Goal: Check status: Check status

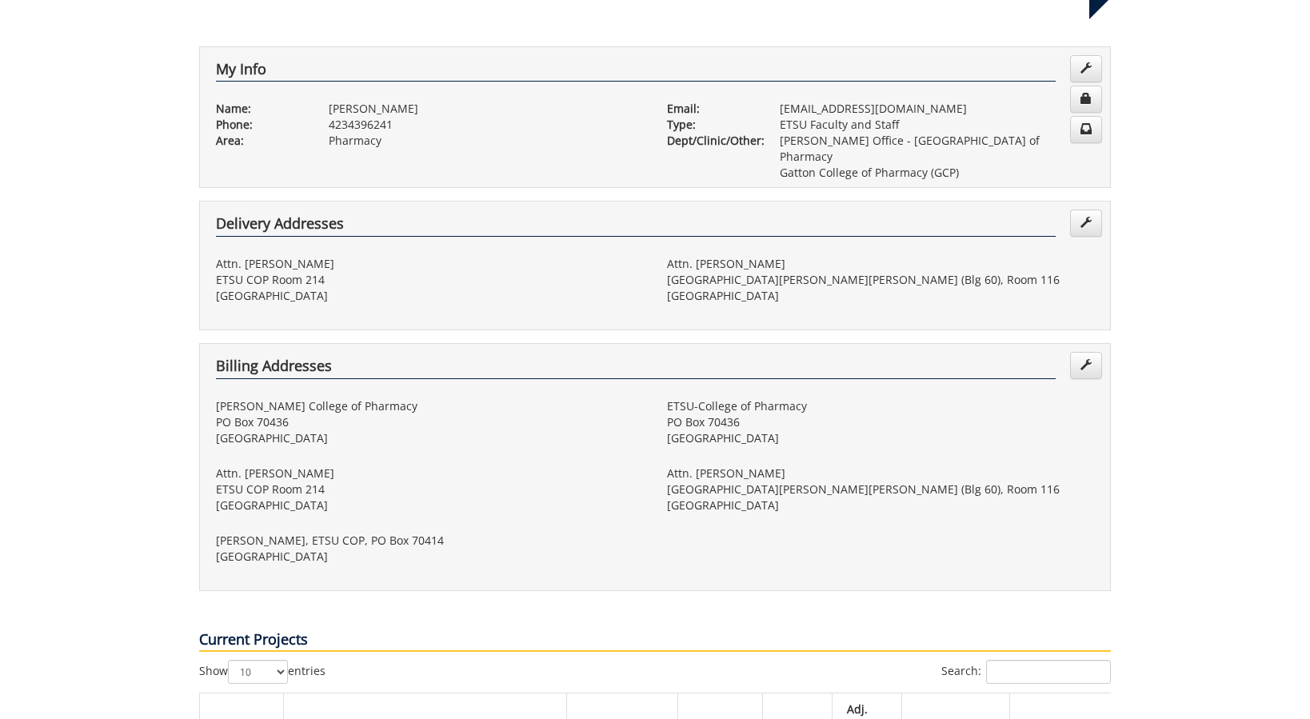
scroll to position [711, 0]
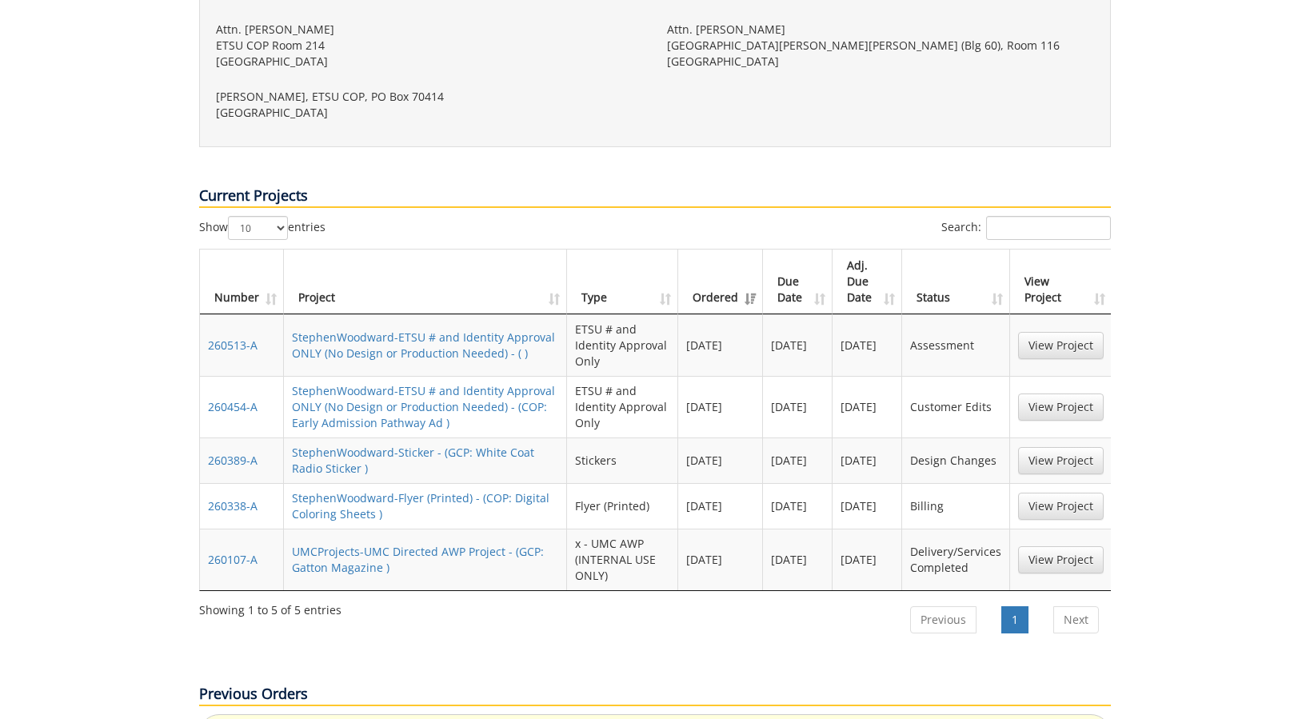
click at [521, 314] on td "StephenWoodward-ETSU # and Identity Approval ONLY (No Design or Production Need…" at bounding box center [425, 345] width 283 height 62
click at [493, 329] on link "StephenWoodward-ETSU # and Identity Approval ONLY (No Design or Production Need…" at bounding box center [423, 344] width 263 height 31
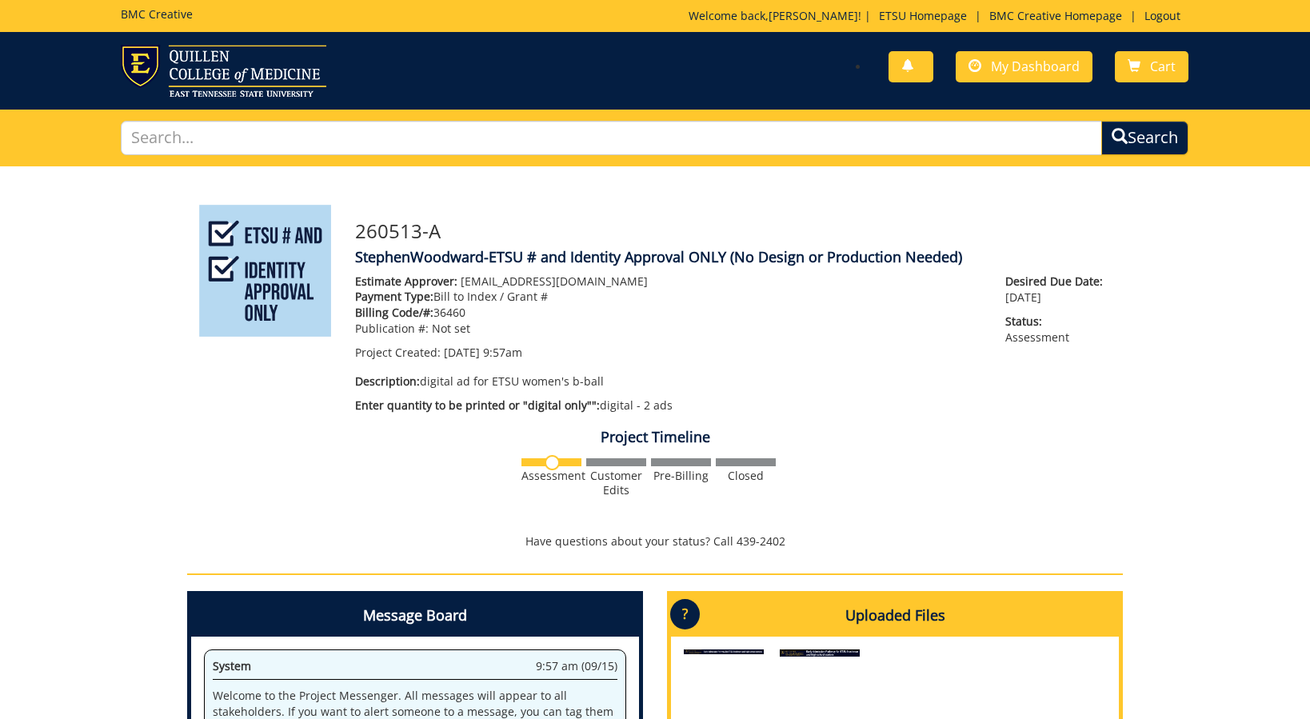
click at [949, 86] on div "You have no new notifications My Dashboard Cart" at bounding box center [928, 68] width 546 height 46
click at [994, 74] on span "My Dashboard" at bounding box center [1035, 67] width 89 height 18
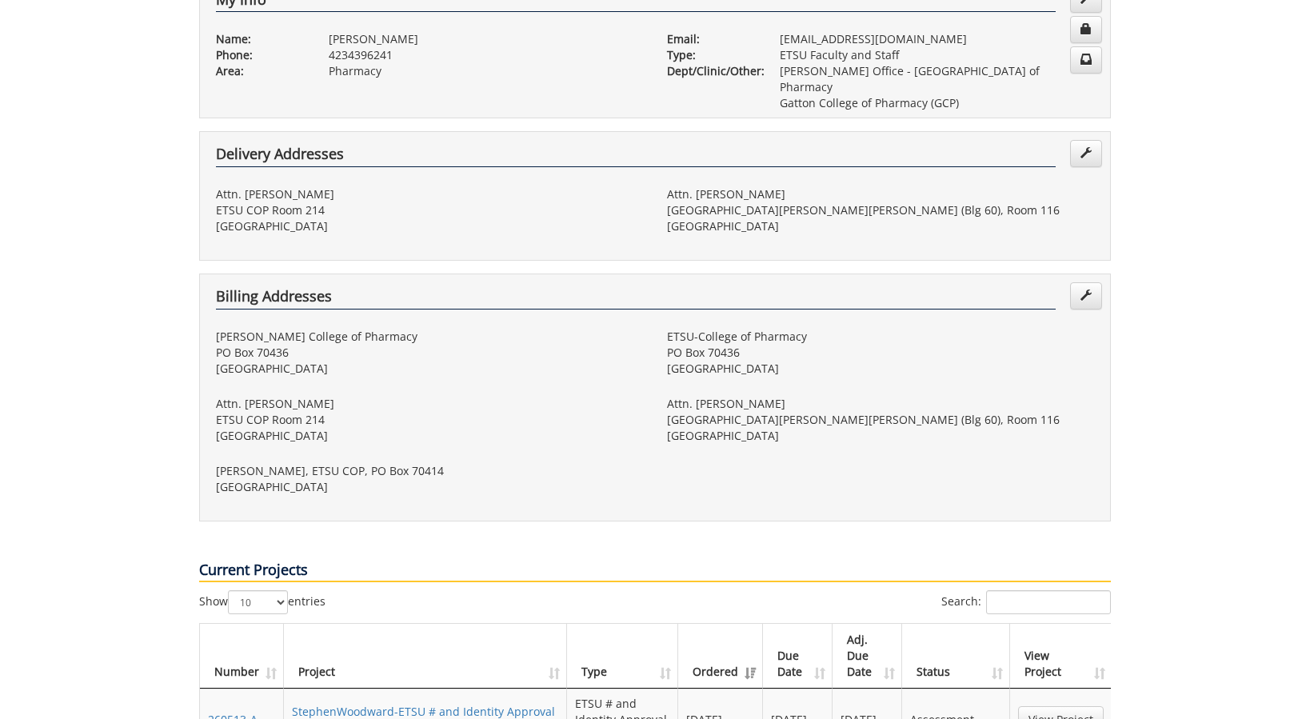
scroll to position [540, 0]
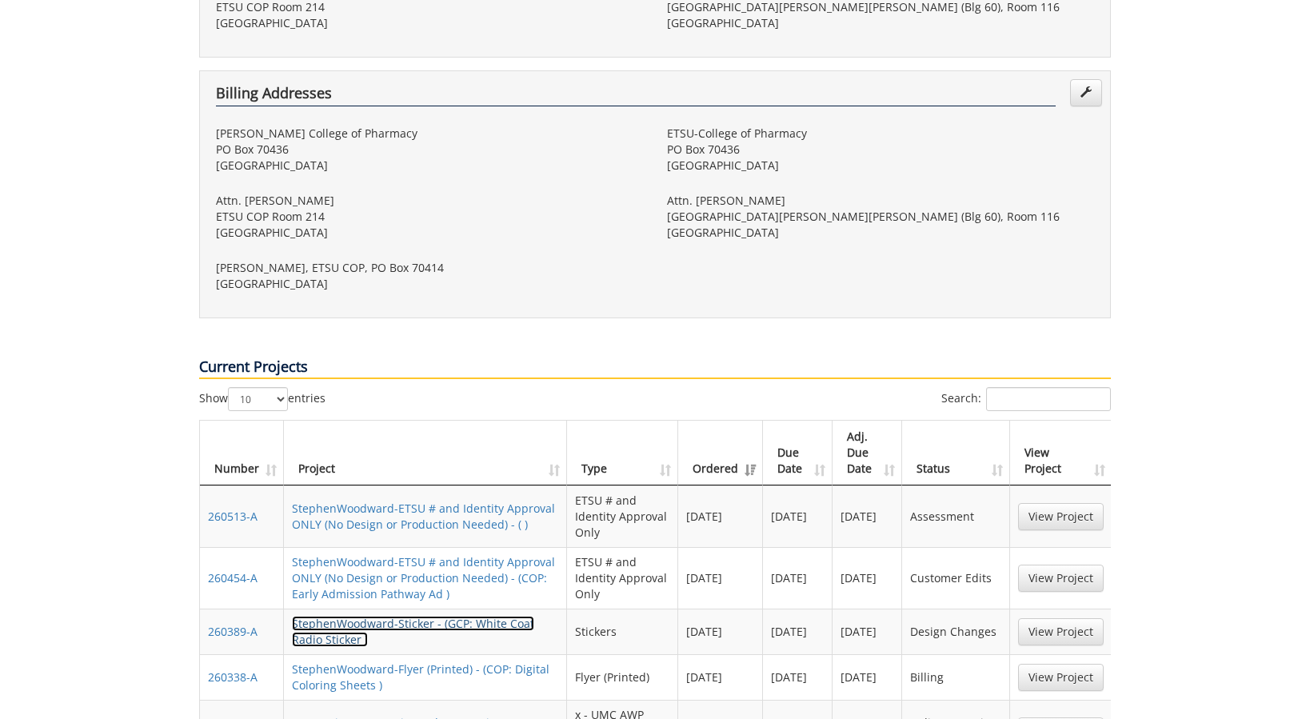
click at [498, 616] on link "StephenWoodward-Sticker - (GCP: White Coat Radio Sticker )" at bounding box center [413, 631] width 242 height 31
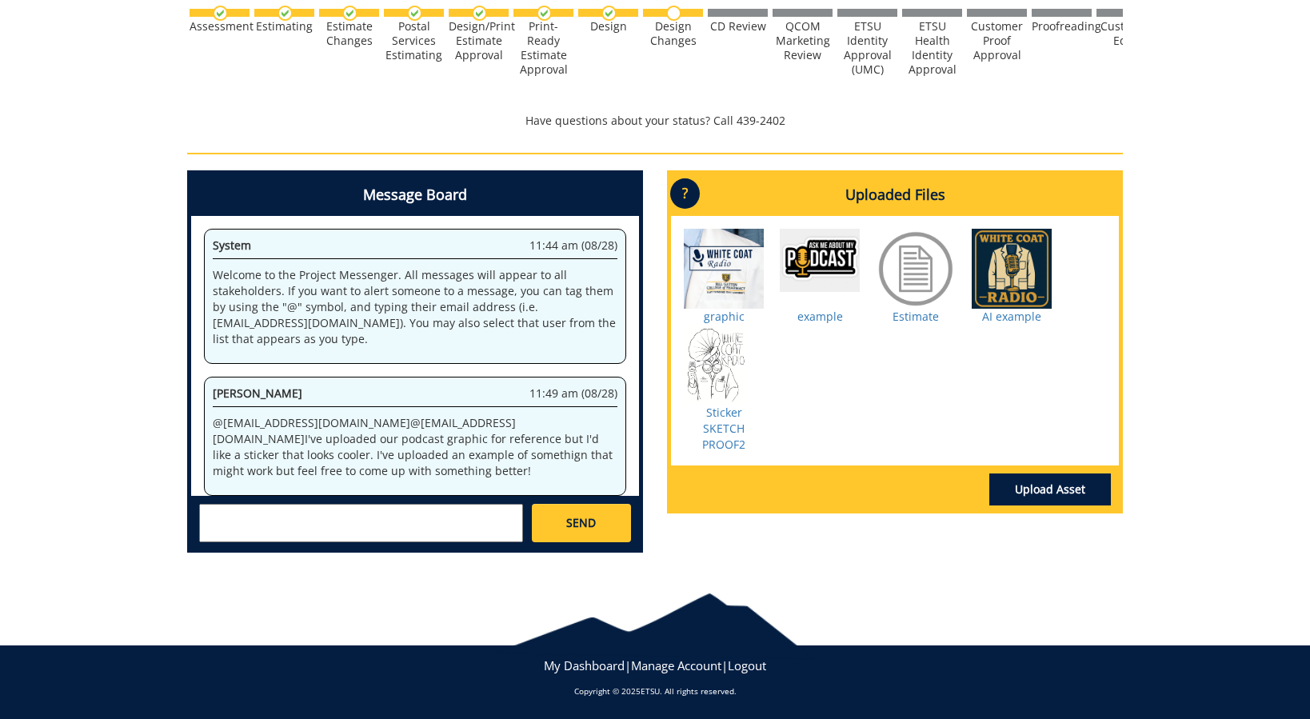
scroll to position [1840, 0]
